Goal: Task Accomplishment & Management: Use online tool/utility

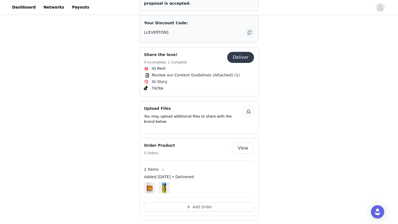
scroll to position [268, 0]
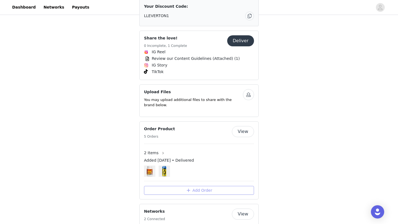
click at [205, 186] on button "Add Order" at bounding box center [199, 190] width 110 height 9
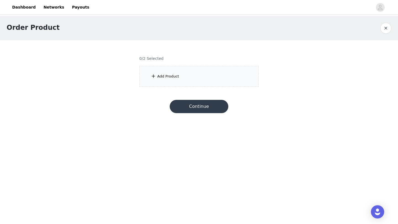
click at [201, 70] on div "Add Product" at bounding box center [198, 76] width 119 height 21
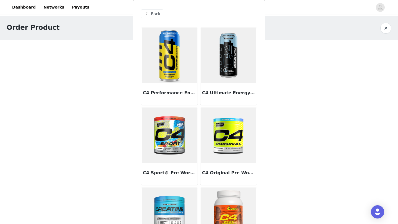
click at [167, 128] on img at bounding box center [169, 135] width 55 height 55
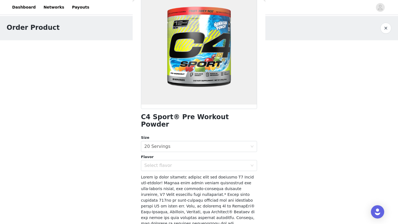
scroll to position [43, 0]
click at [175, 141] on div "Select size 20 Servings" at bounding box center [197, 146] width 106 height 11
click at [172, 148] on li "20 Servings" at bounding box center [199, 151] width 116 height 9
click at [170, 163] on div "Select flavor" at bounding box center [195, 166] width 103 height 6
click at [382, 30] on button "button" at bounding box center [385, 28] width 11 height 11
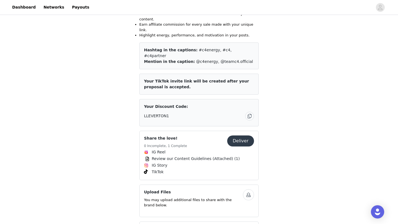
scroll to position [169, 0]
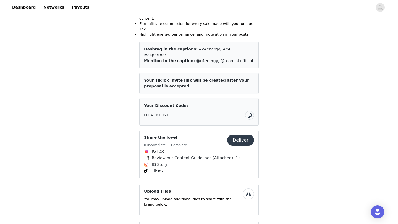
click at [214, 73] on article "Your TikTok invite link will be created after your proposal is accepted." at bounding box center [198, 83] width 119 height 21
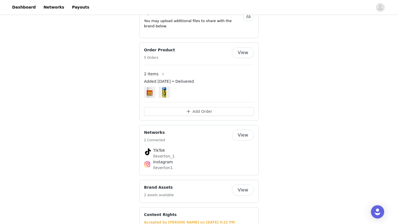
scroll to position [338, 0]
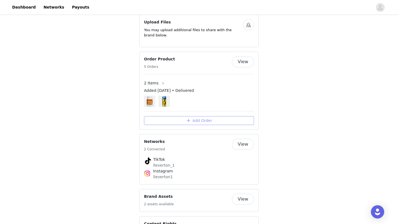
click at [212, 116] on button "Add Order" at bounding box center [199, 120] width 110 height 9
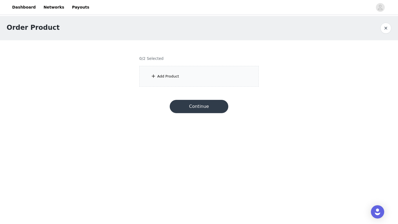
click at [196, 75] on div "Add Product" at bounding box center [198, 76] width 119 height 21
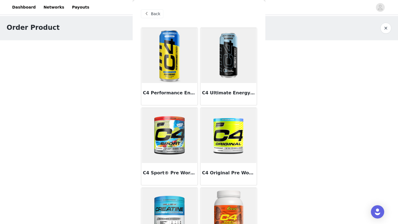
click at [176, 64] on img at bounding box center [169, 55] width 55 height 55
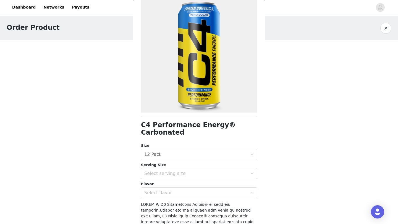
scroll to position [64, 0]
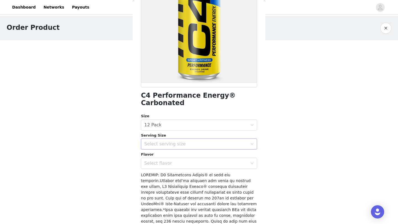
click at [200, 141] on div "Select serving size" at bounding box center [195, 144] width 103 height 6
click at [195, 148] on li "16oz" at bounding box center [199, 149] width 116 height 9
click at [193, 158] on div "Select flavor" at bounding box center [197, 163] width 106 height 11
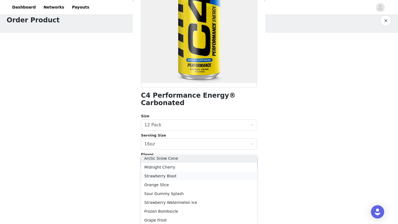
scroll to position [22, 0]
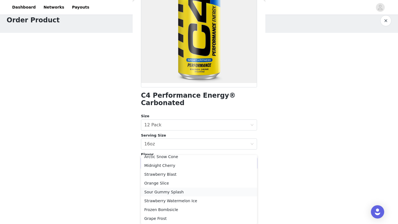
click at [195, 190] on li "Sour Gummy Splash" at bounding box center [199, 192] width 116 height 9
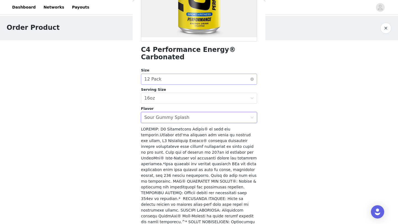
scroll to position [144, 0]
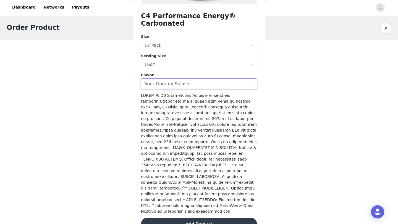
click at [203, 218] on button "Add Product" at bounding box center [199, 224] width 116 height 13
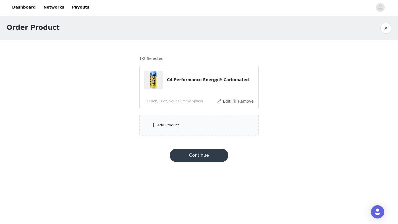
click at [195, 121] on div "Add Product" at bounding box center [198, 125] width 119 height 21
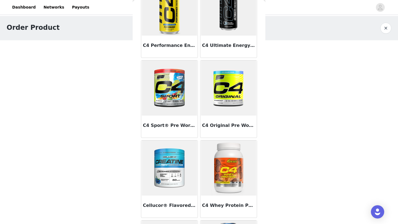
scroll to position [0, 0]
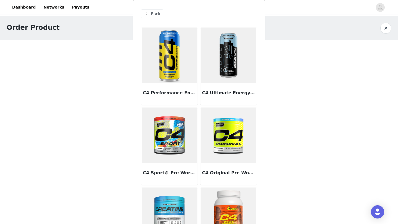
click at [171, 79] on img at bounding box center [169, 55] width 55 height 55
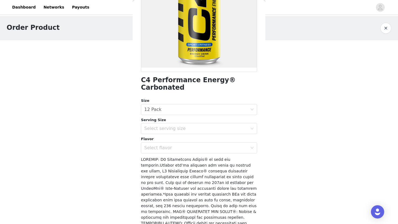
scroll to position [92, 0]
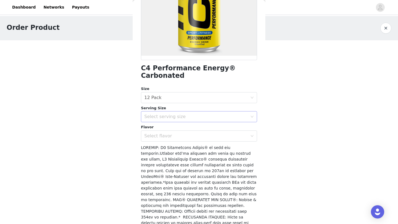
click at [204, 114] on div "Select serving size" at bounding box center [195, 117] width 103 height 6
click at [202, 120] on li "16oz" at bounding box center [199, 121] width 116 height 9
click at [198, 133] on div "Select flavor" at bounding box center [195, 136] width 103 height 6
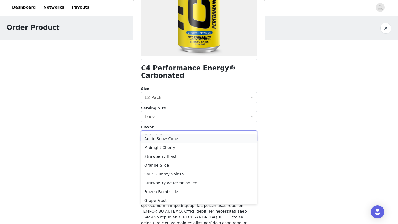
scroll to position [22, 0]
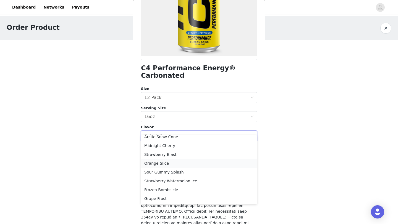
click at [194, 164] on li "Orange Slice" at bounding box center [199, 163] width 116 height 9
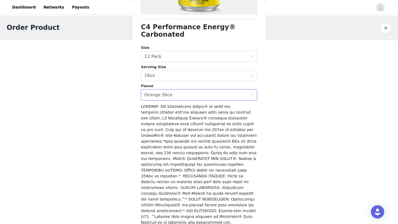
scroll to position [144, 0]
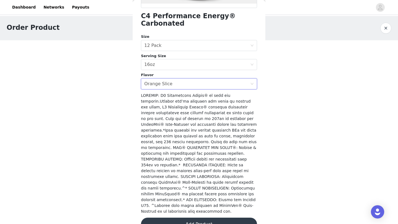
click at [191, 218] on button "Add Product" at bounding box center [199, 224] width 116 height 13
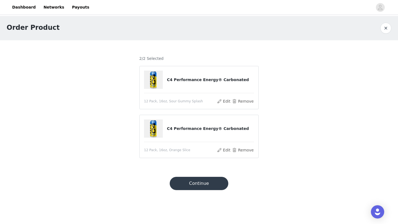
click at [206, 184] on button "Continue" at bounding box center [199, 183] width 59 height 13
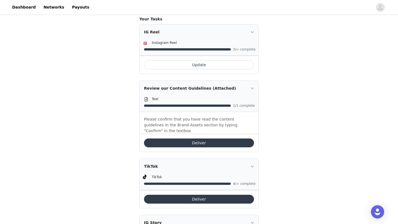
scroll to position [227, 0]
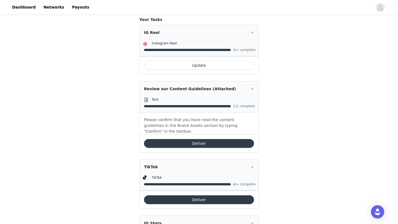
click at [213, 61] on button "Update" at bounding box center [199, 65] width 110 height 9
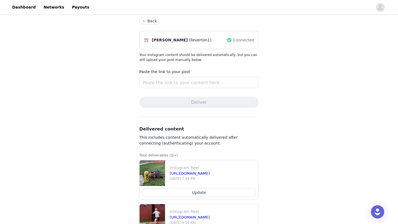
scroll to position [29, 0]
click at [194, 38] on span "(lleverton1)" at bounding box center [200, 41] width 23 height 6
click at [186, 86] on input "text" at bounding box center [198, 83] width 119 height 11
paste input "[URL][DOMAIN_NAME]"
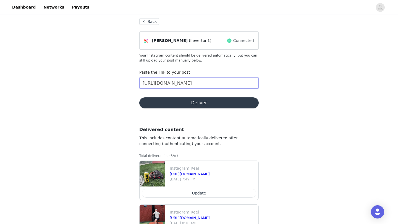
scroll to position [0, 105]
type input "[URL][DOMAIN_NAME]"
click at [196, 101] on button "Deliver" at bounding box center [198, 103] width 119 height 11
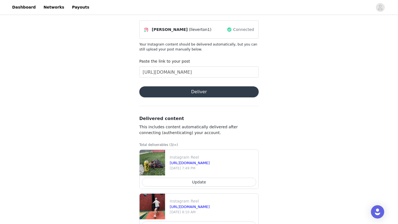
scroll to position [0, 0]
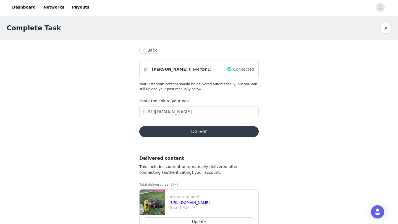
click at [144, 46] on section "Back [PERSON_NAME] (lleverton1) Connected Your Instagram content should be deli…" at bounding box center [199, 184] width 133 height 288
click at [148, 49] on button "Back" at bounding box center [149, 50] width 20 height 7
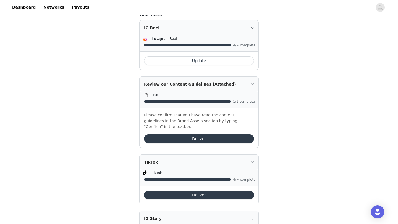
scroll to position [232, 0]
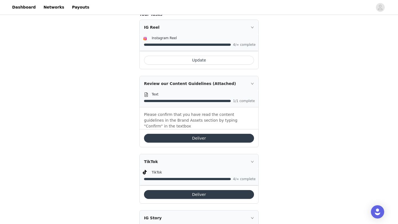
click at [177, 56] on button "Update" at bounding box center [199, 60] width 110 height 9
